Goal: Task Accomplishment & Management: Use online tool/utility

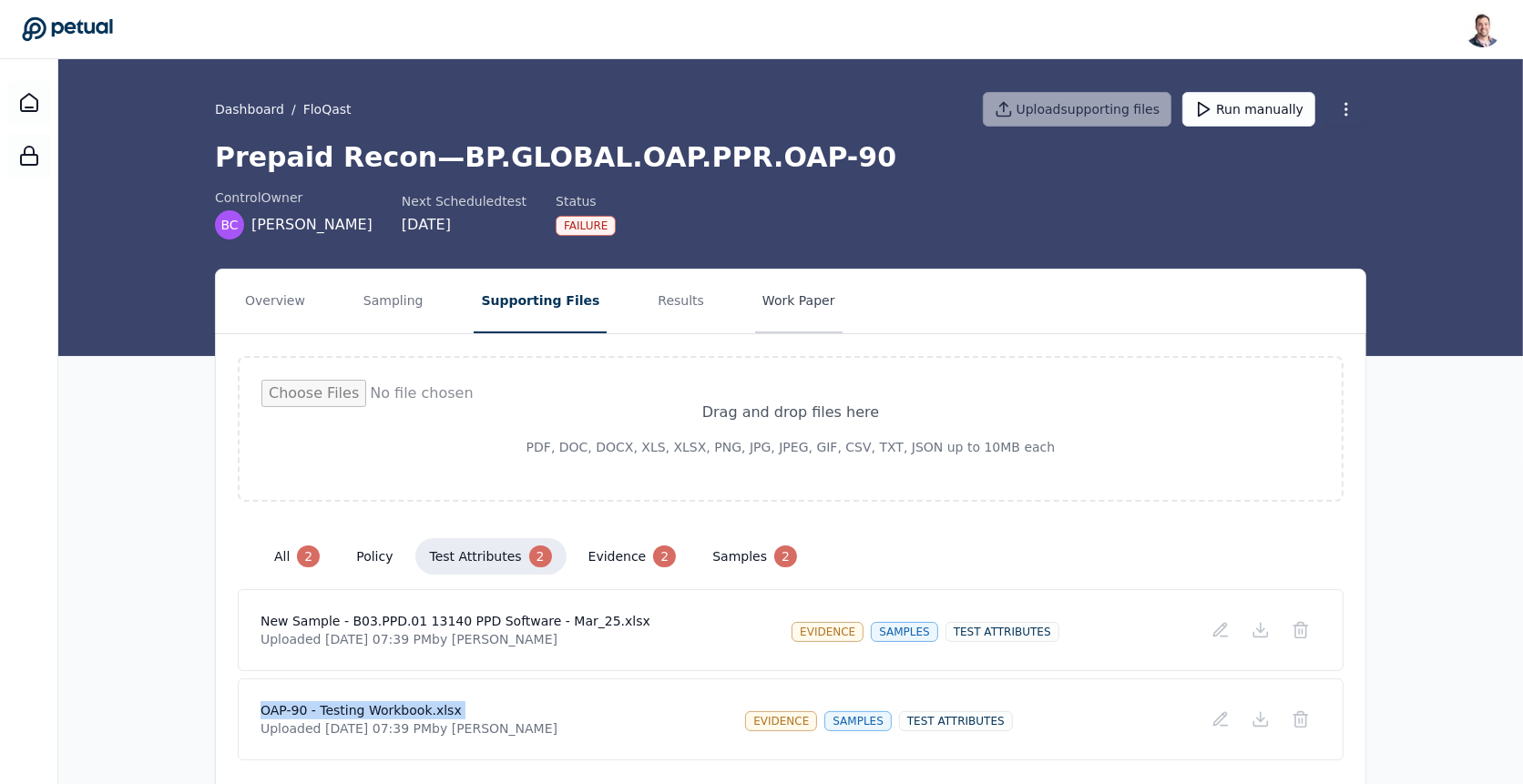
click at [764, 309] on button "Work Paper" at bounding box center [798, 301] width 87 height 63
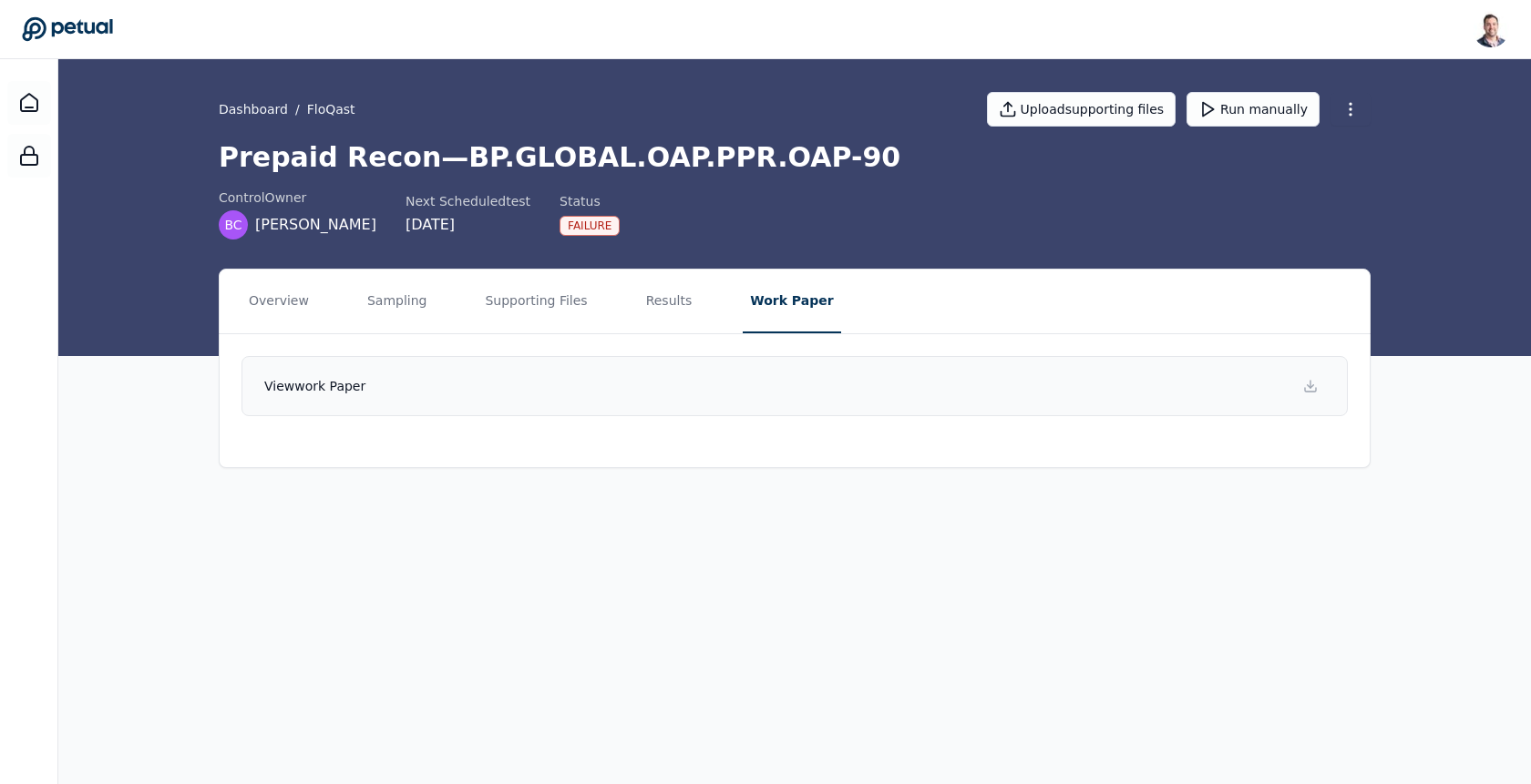
click at [842, 391] on link "View work paper" at bounding box center [794, 385] width 1106 height 60
click at [1309, 735] on main "Dashboard / FloQast Upload supporting files Run manually Prepaid Recon — BP.GLO…" at bounding box center [795, 421] width 1472 height 724
click at [1364, 110] on html "[PERSON_NAME] [EMAIL_ADDRESS] Sign out Dashboard / FloQast Upload supporting fi…" at bounding box center [766, 392] width 1531 height 784
click at [1334, 173] on div "Delete control" at bounding box center [1306, 178] width 143 height 33
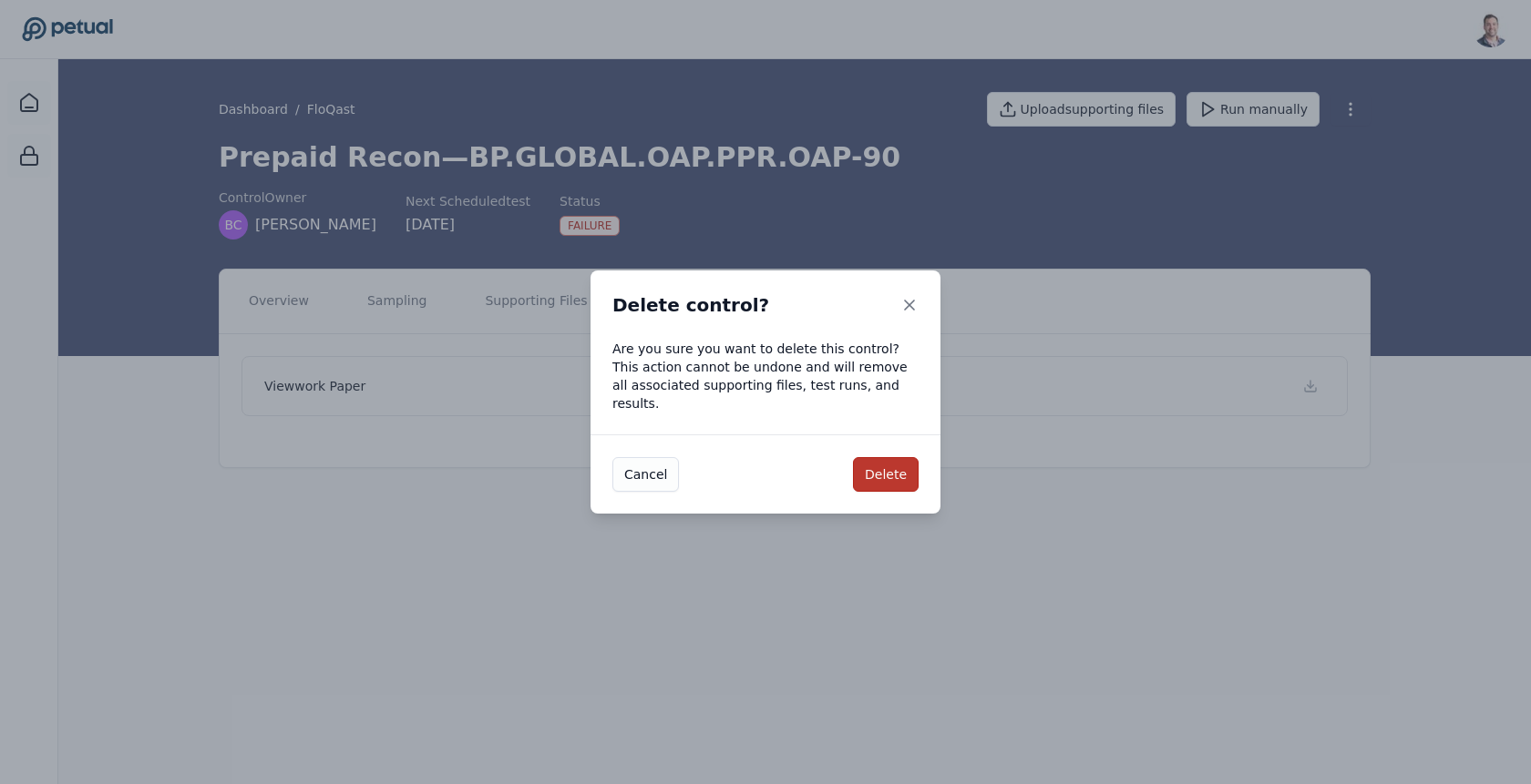
click at [898, 473] on button "Delete" at bounding box center [885, 474] width 65 height 35
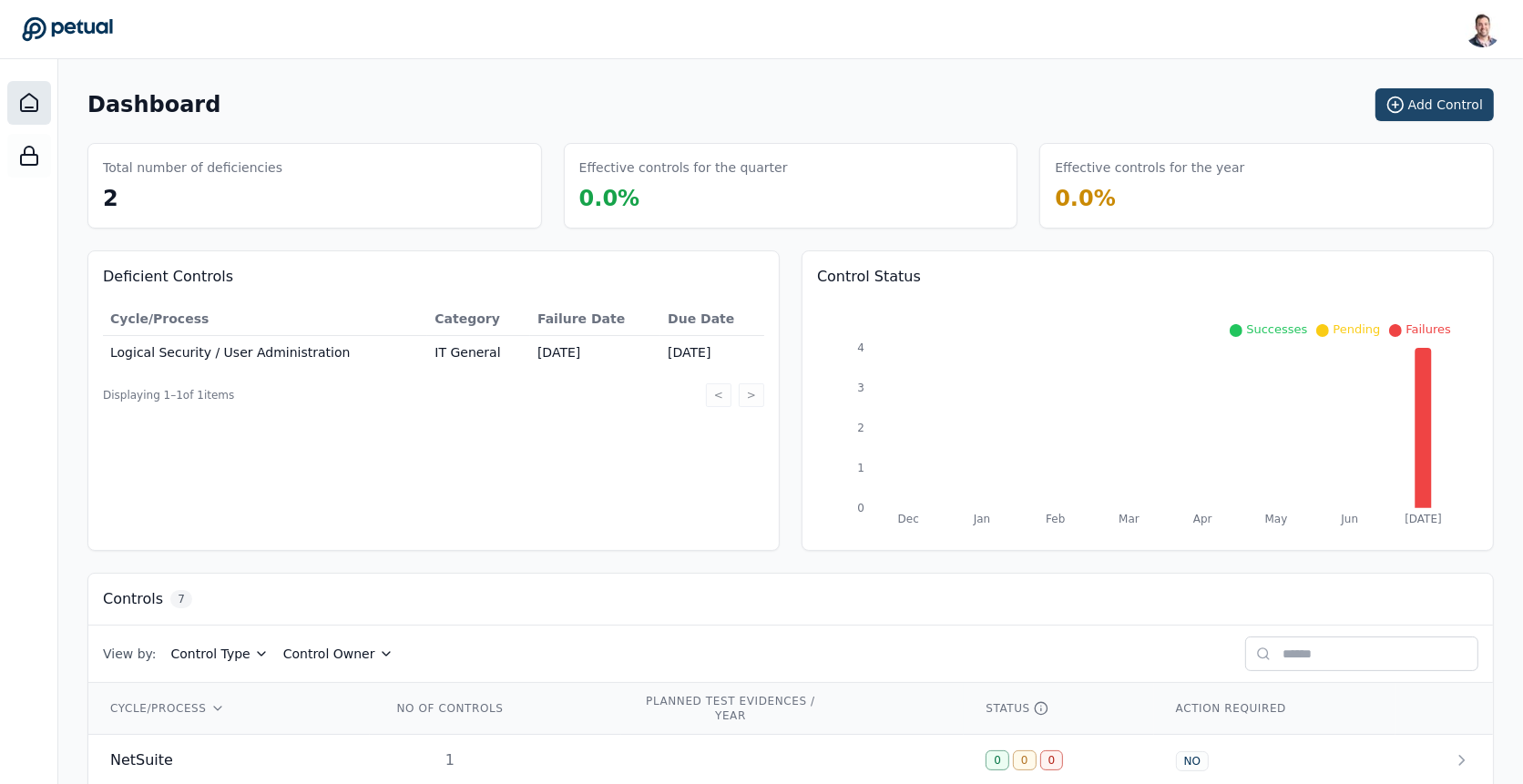
click at [1445, 114] on button "Add Control" at bounding box center [1434, 104] width 118 height 33
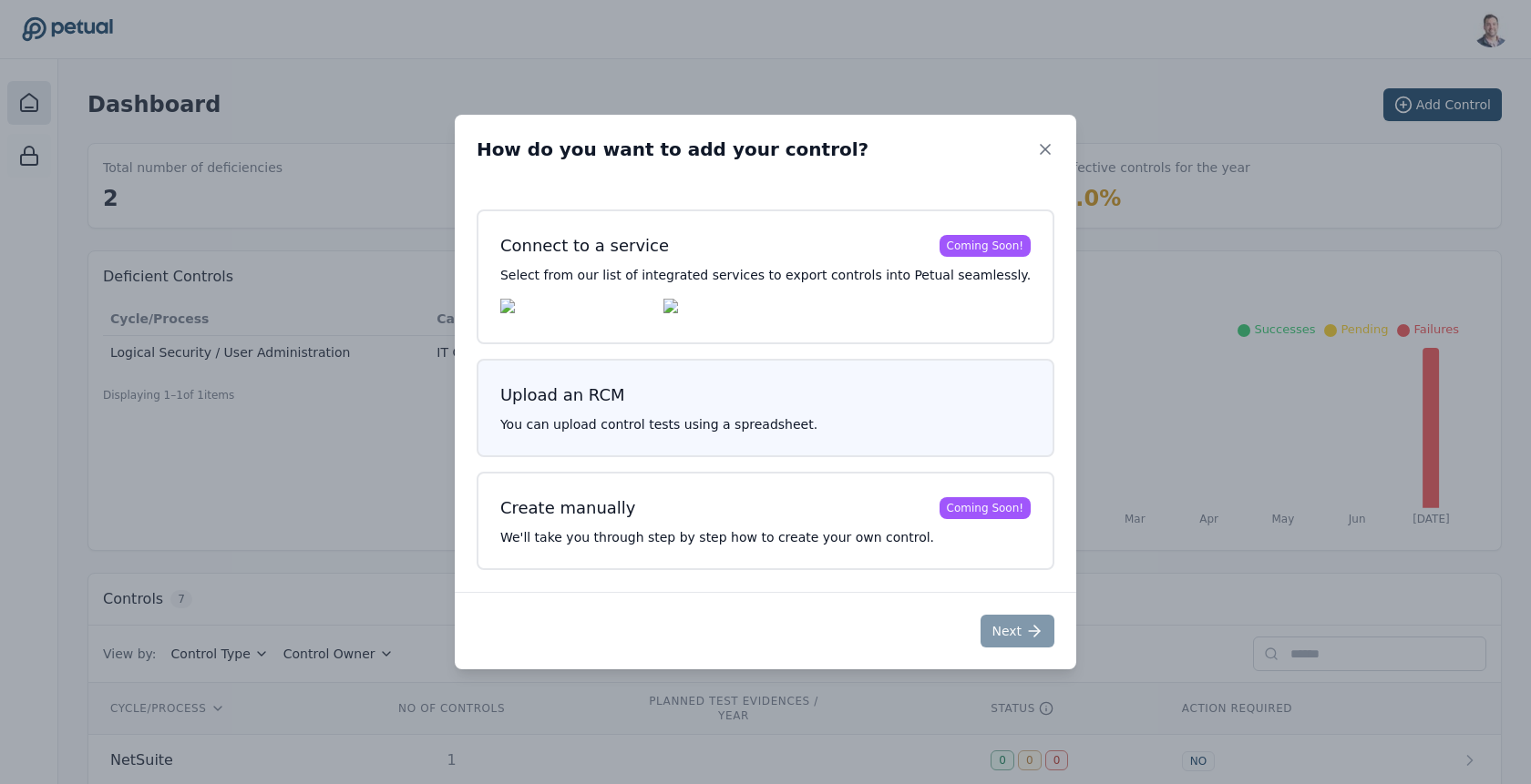
click at [928, 407] on h3 "Upload an RCM" at bounding box center [766, 395] width 531 height 26
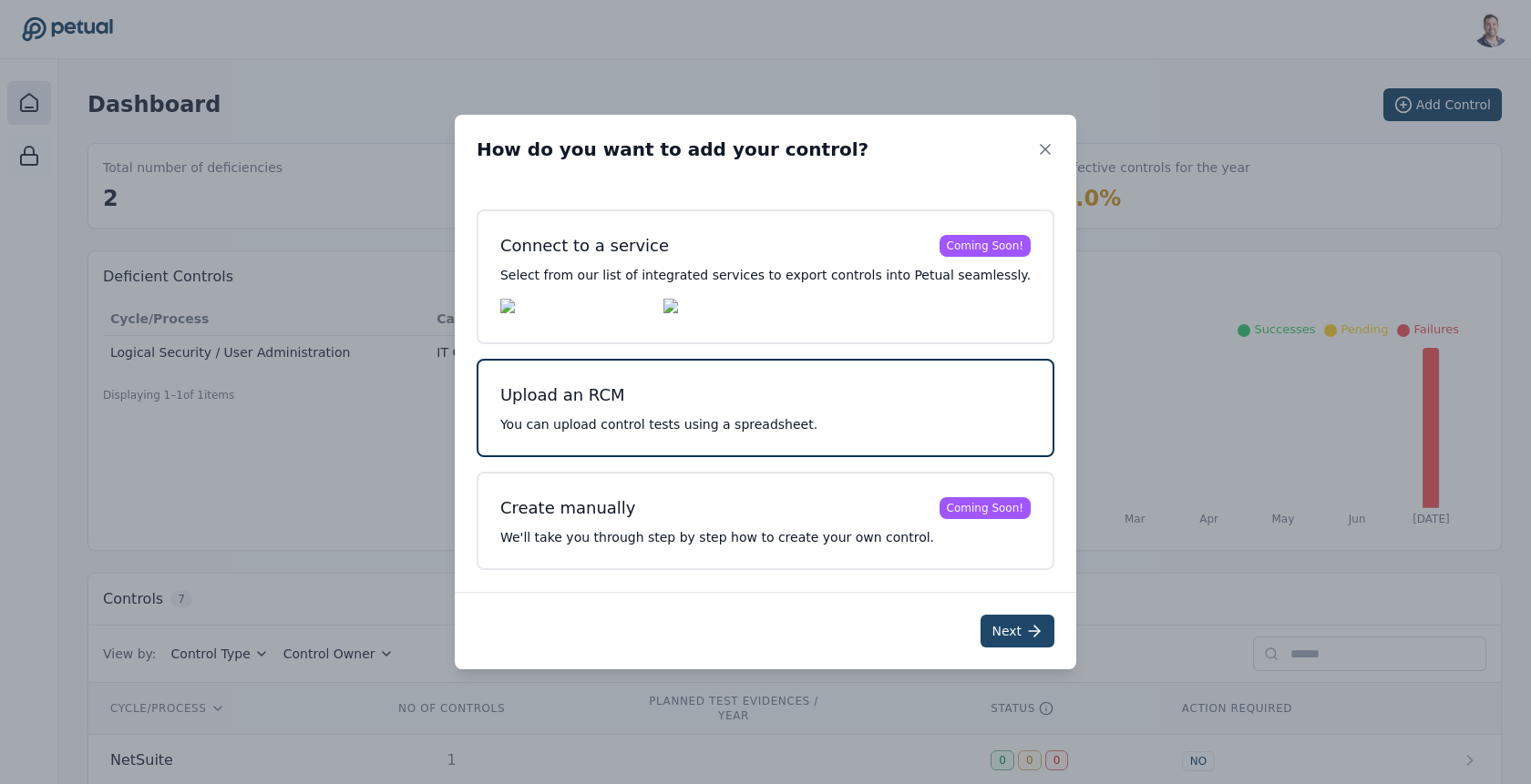
click at [1025, 630] on icon at bounding box center [1034, 631] width 18 height 18
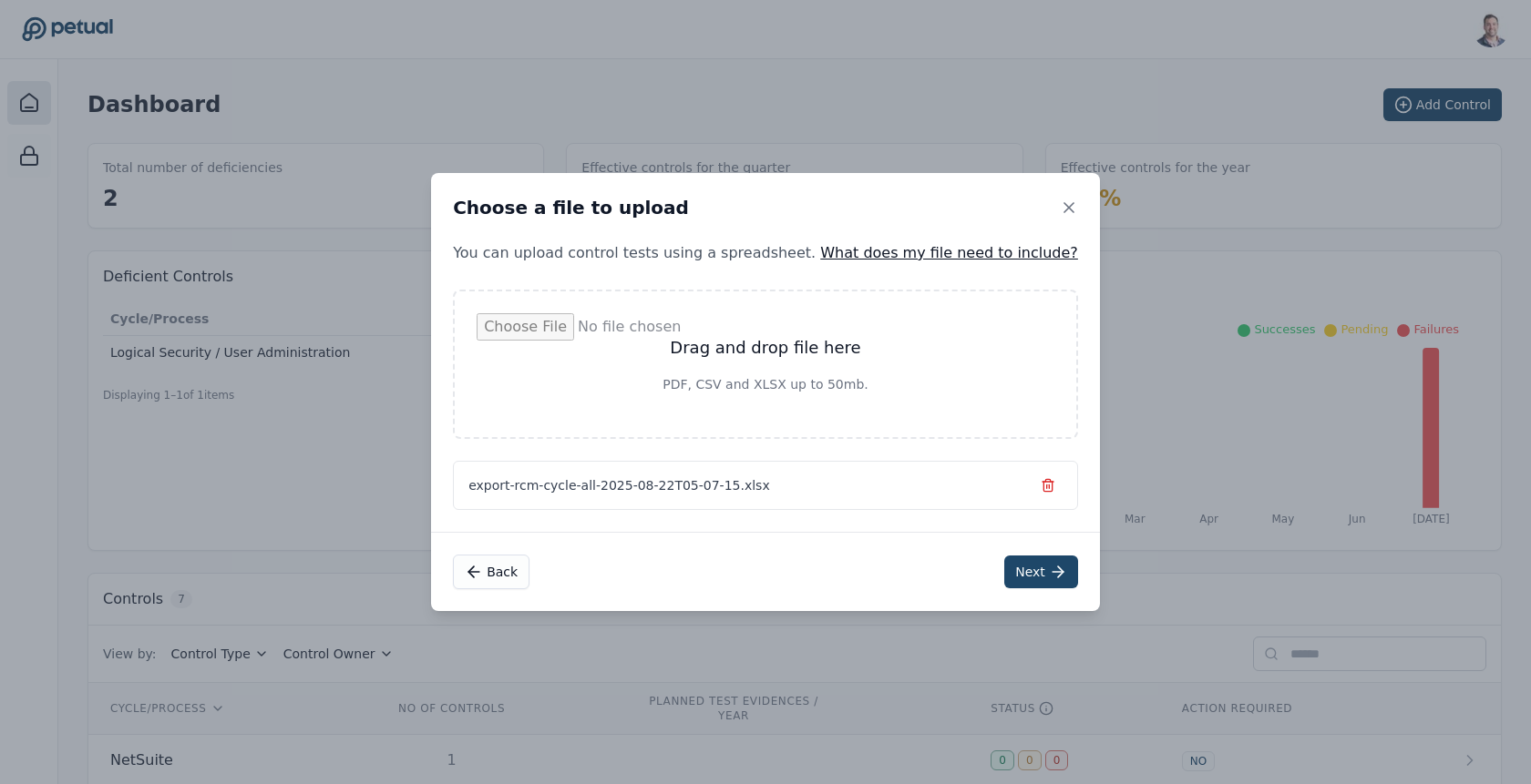
click at [1004, 561] on button "Next" at bounding box center [1041, 572] width 74 height 33
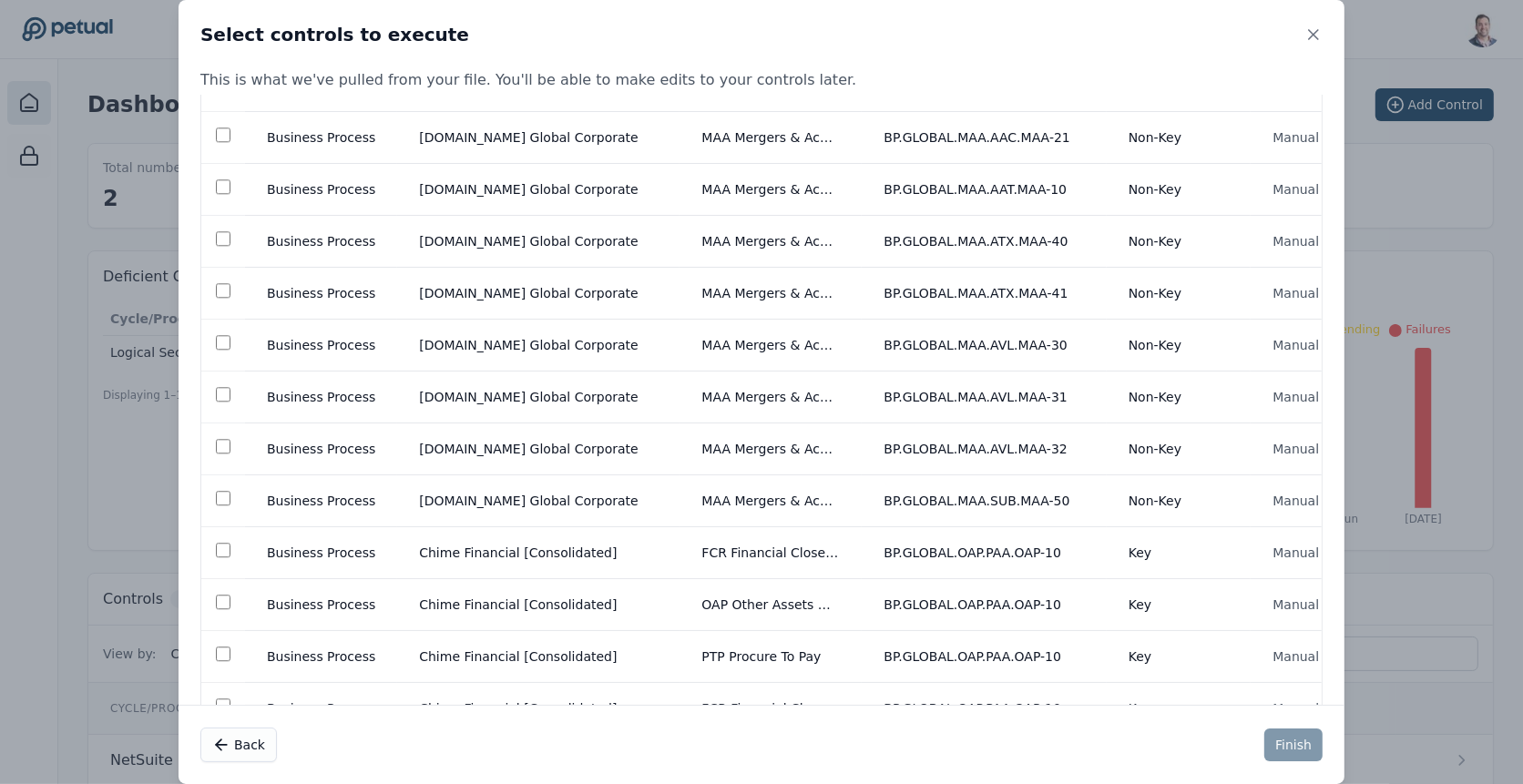
scroll to position [19610, 0]
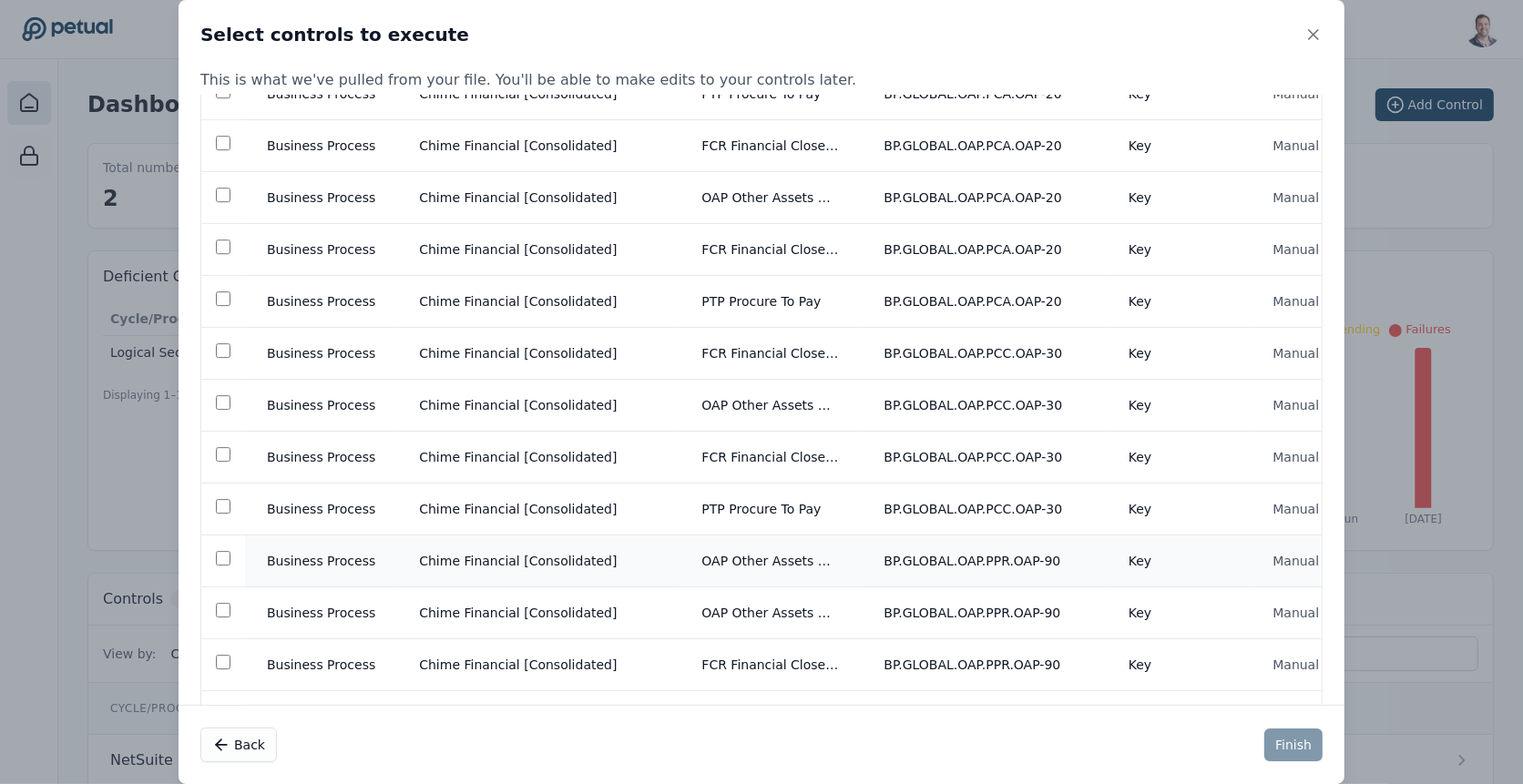
click at [274, 535] on td "Business Process" at bounding box center [321, 561] width 152 height 52
click at [1290, 735] on button "Finish" at bounding box center [1294, 744] width 59 height 33
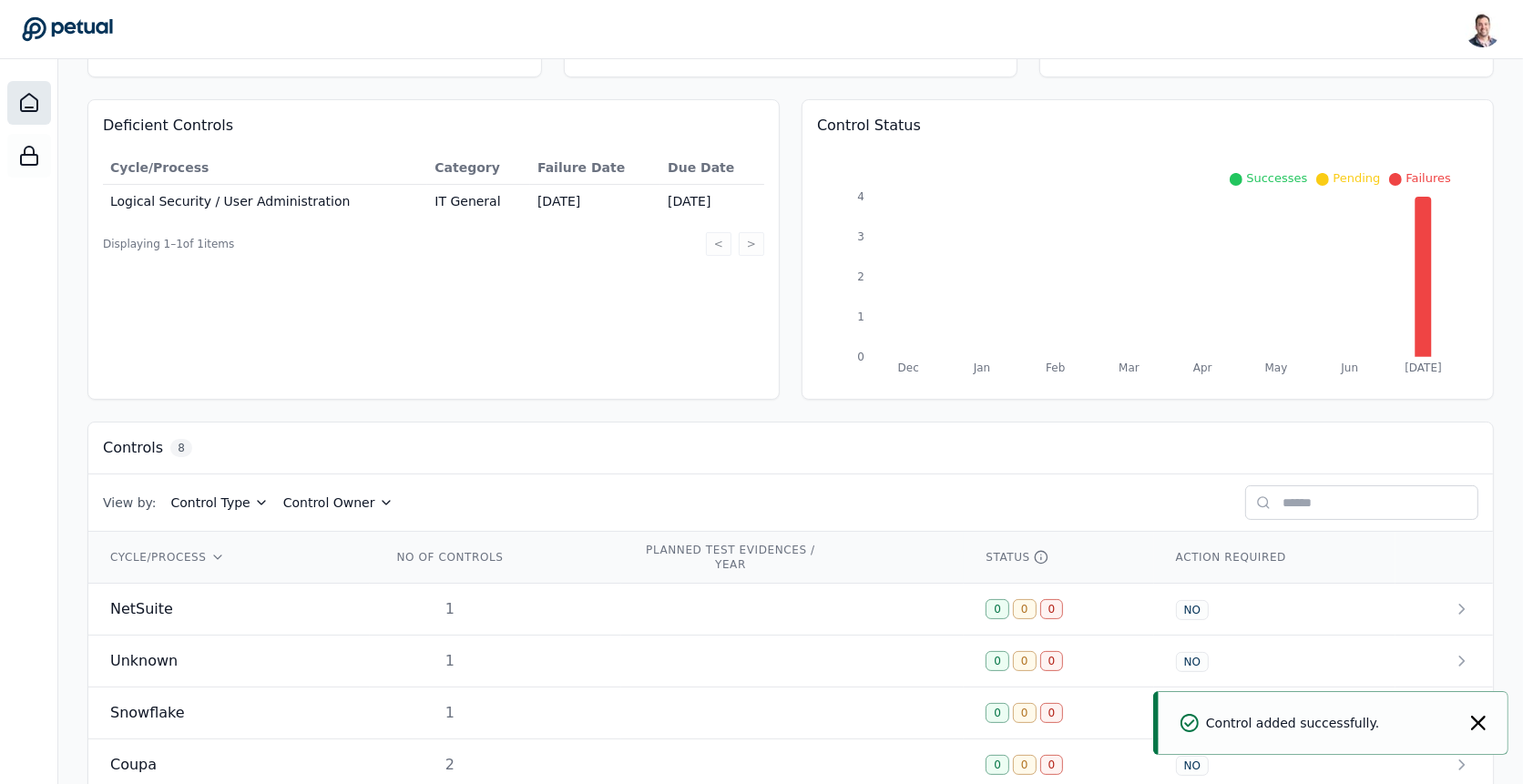
scroll to position [388, 0]
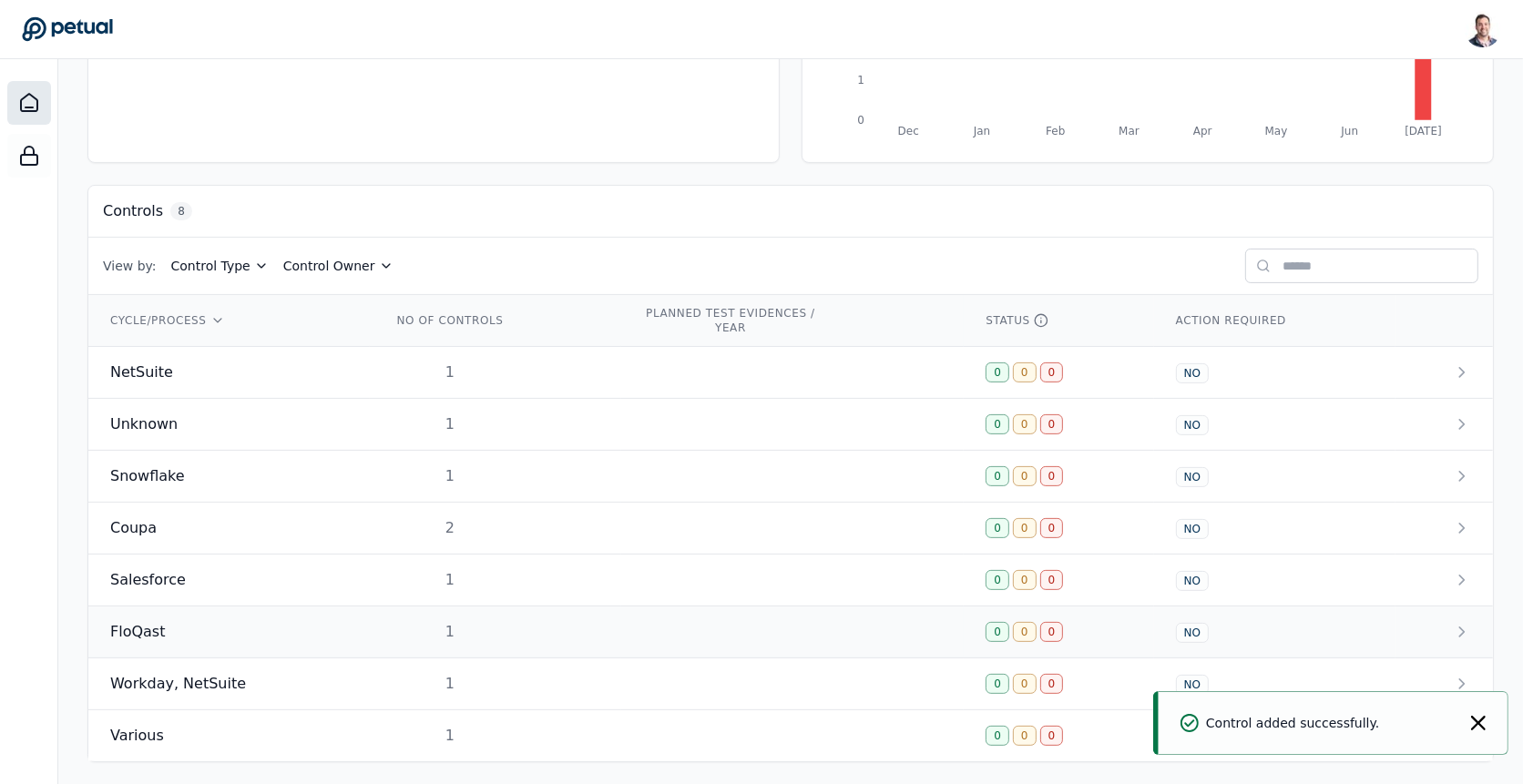
click at [324, 621] on div "FloQast" at bounding box center [228, 632] width 238 height 22
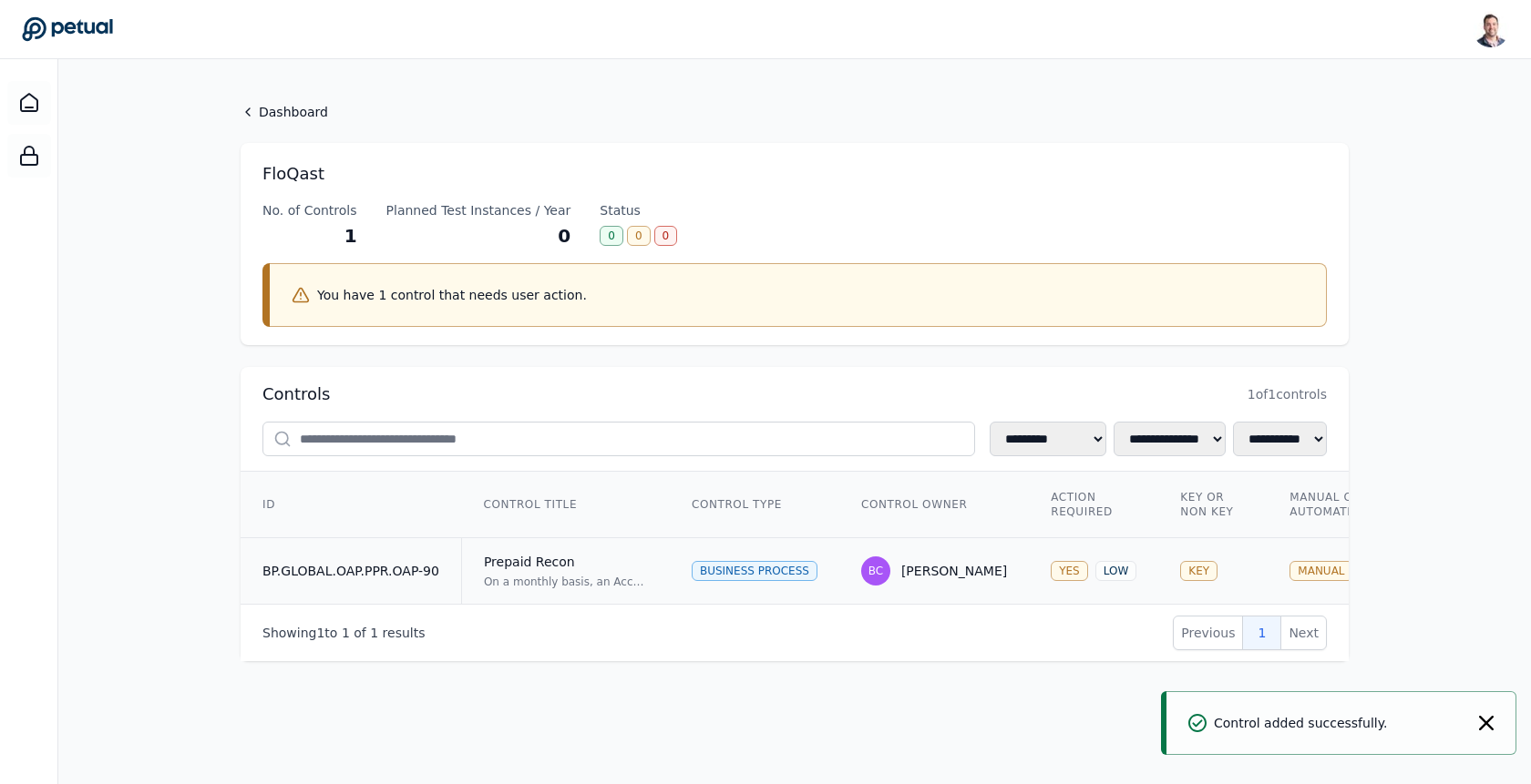
click at [458, 557] on td "BP.GLOBAL.OAP.PPR.OAP-90" at bounding box center [351, 571] width 221 height 66
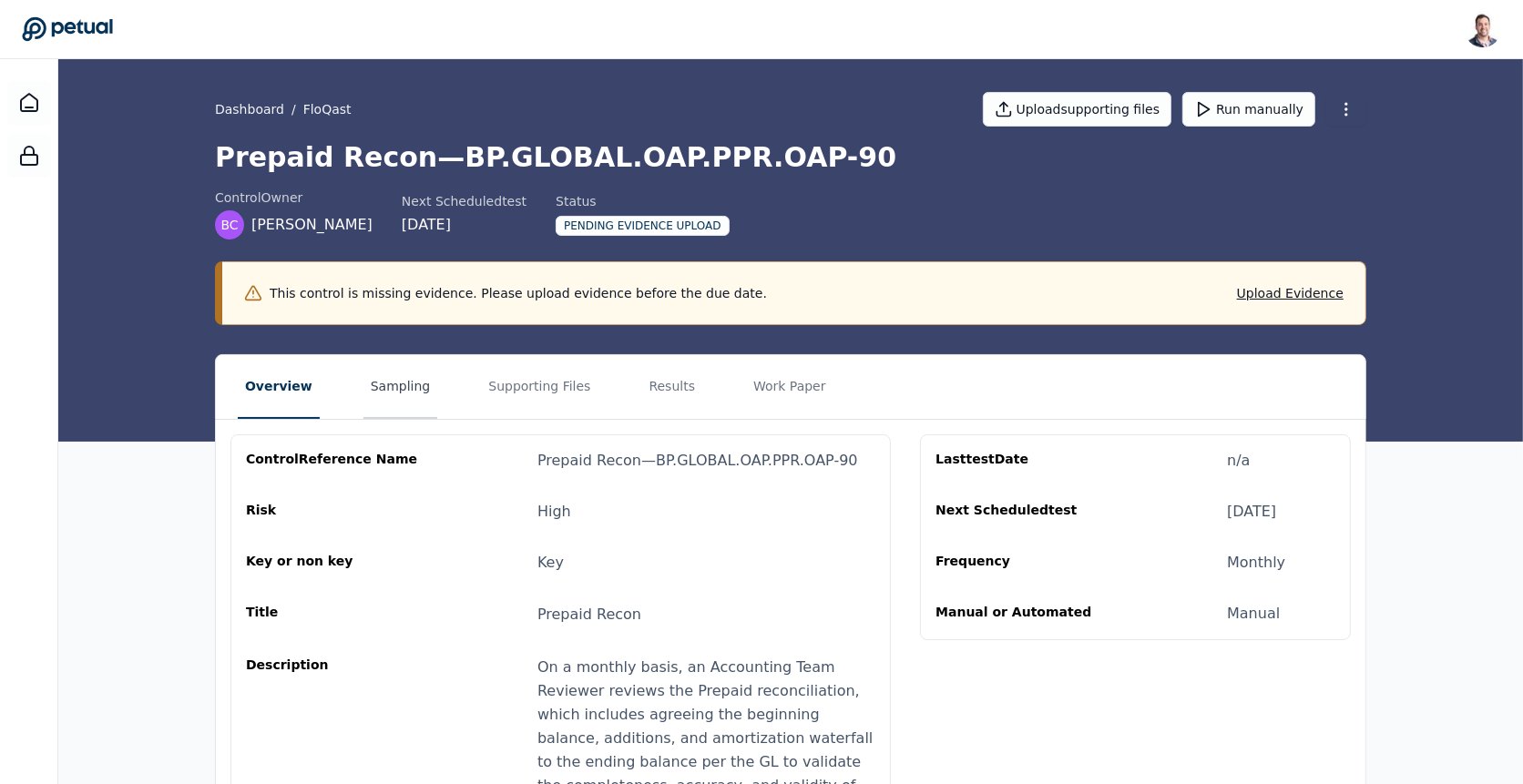
click at [364, 379] on button "Sampling" at bounding box center [401, 386] width 75 height 63
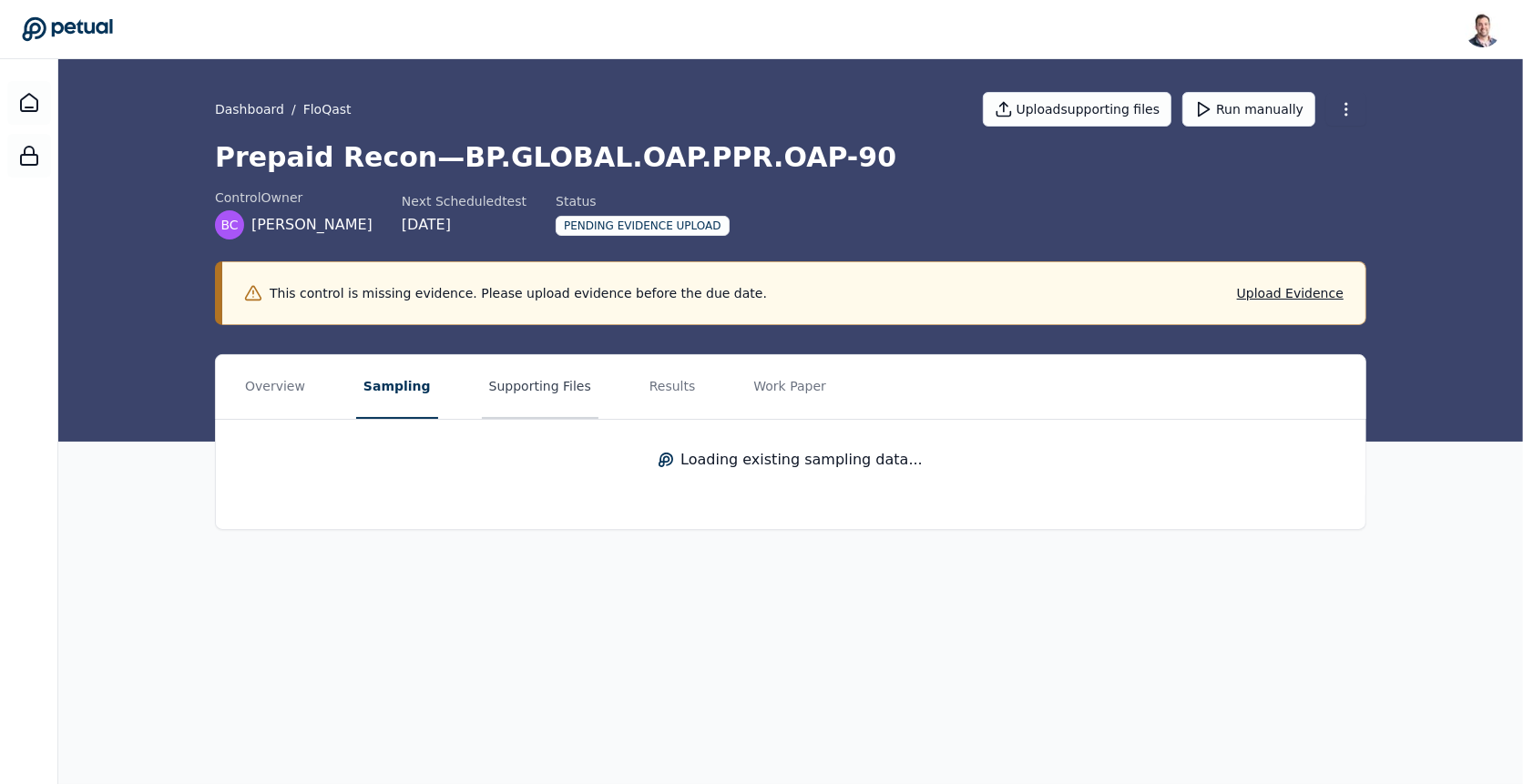
click at [519, 387] on button "Supporting Files" at bounding box center [540, 386] width 116 height 63
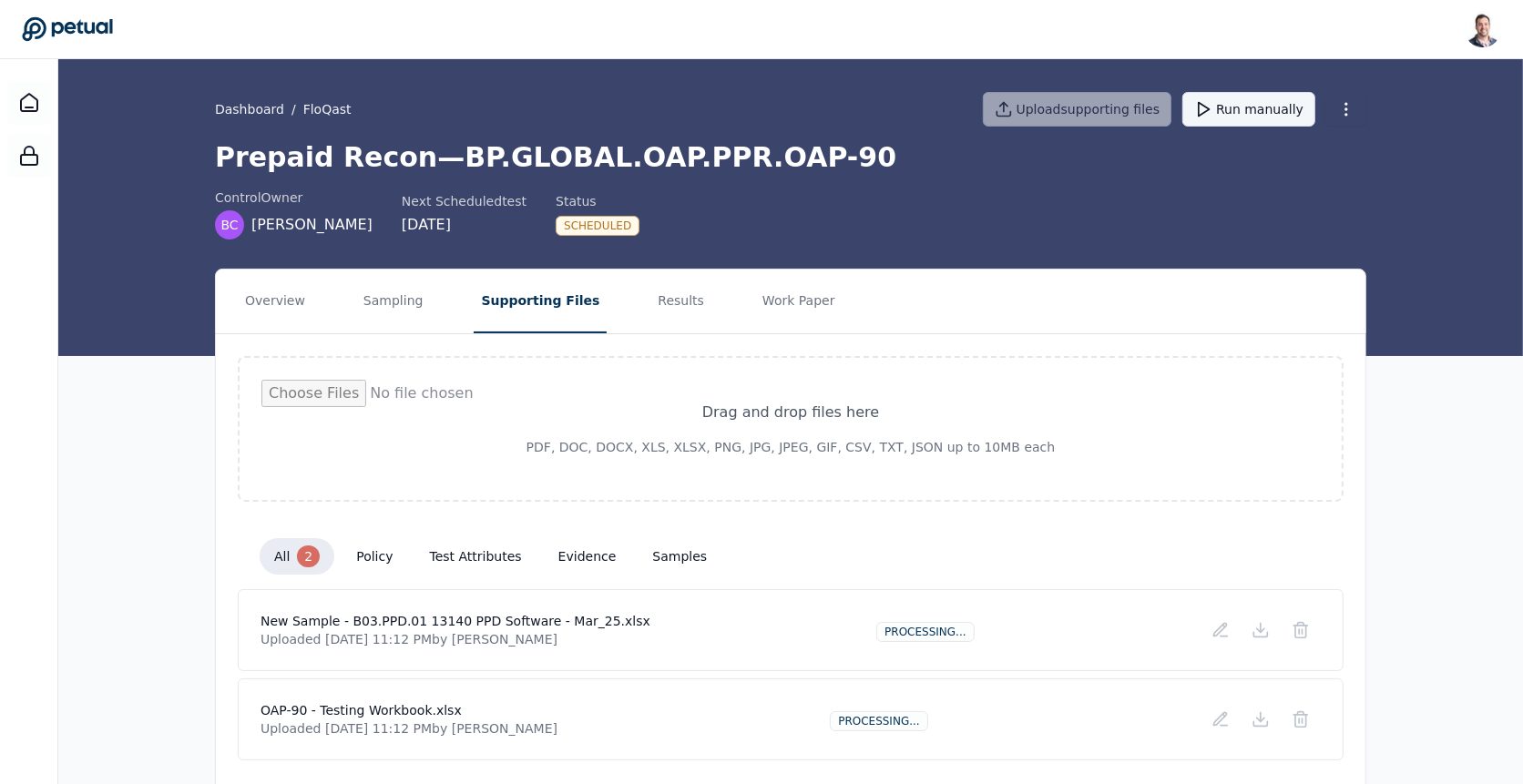
click at [1264, 117] on button "Run manually" at bounding box center [1248, 109] width 133 height 35
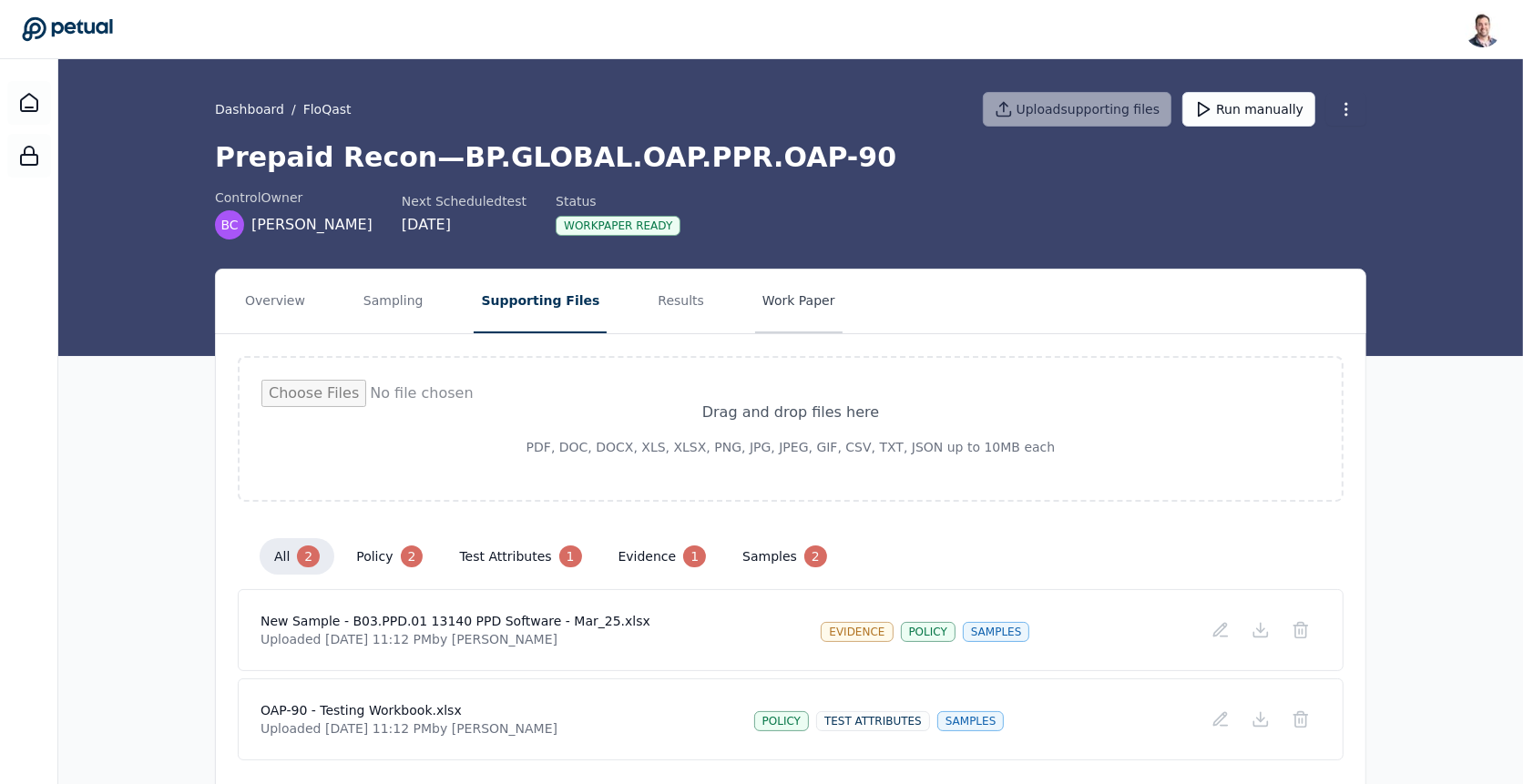
click at [774, 307] on button "Work Paper" at bounding box center [798, 301] width 87 height 63
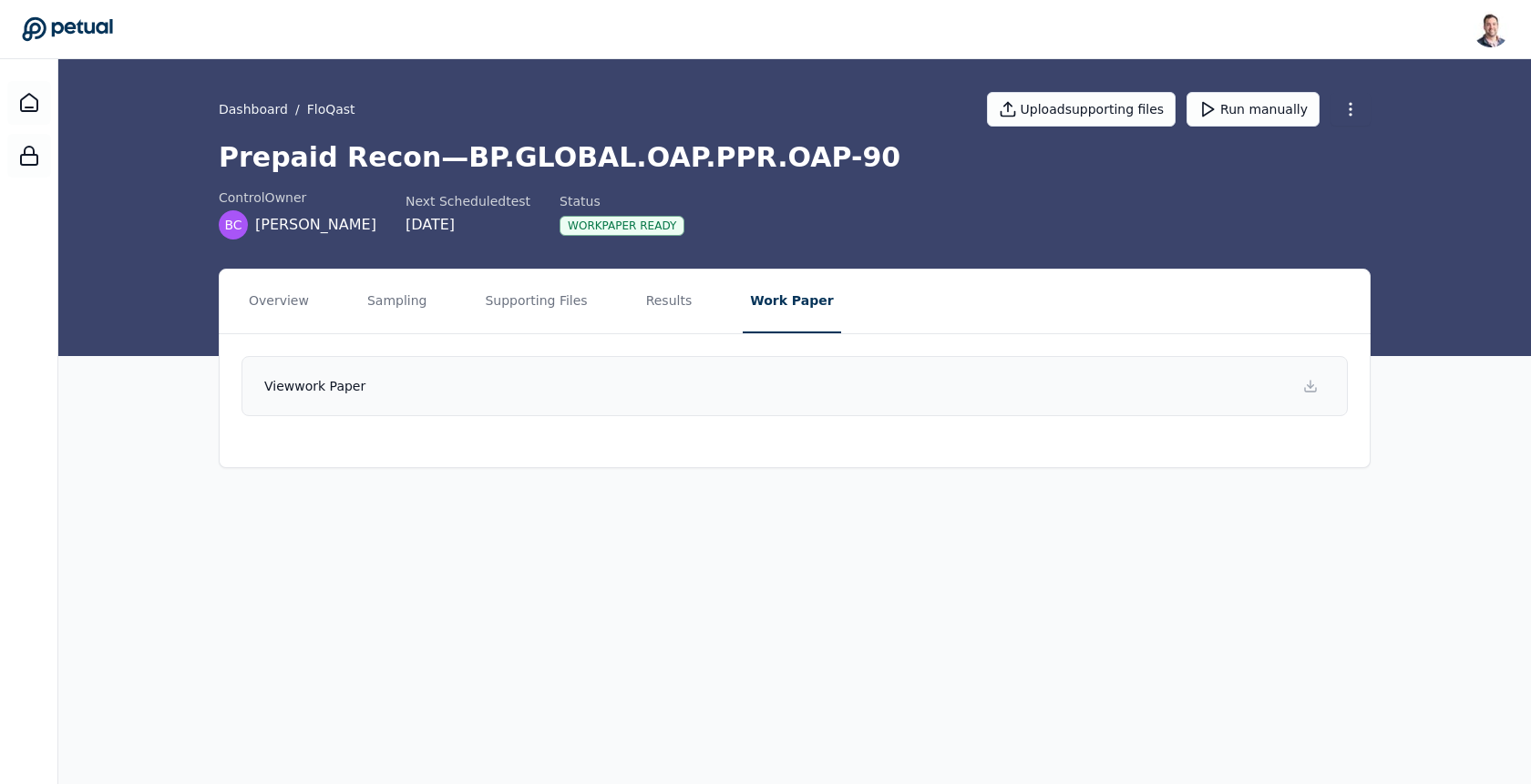
click at [822, 400] on link "View work paper" at bounding box center [794, 385] width 1106 height 60
